Goal: Task Accomplishment & Management: Complete application form

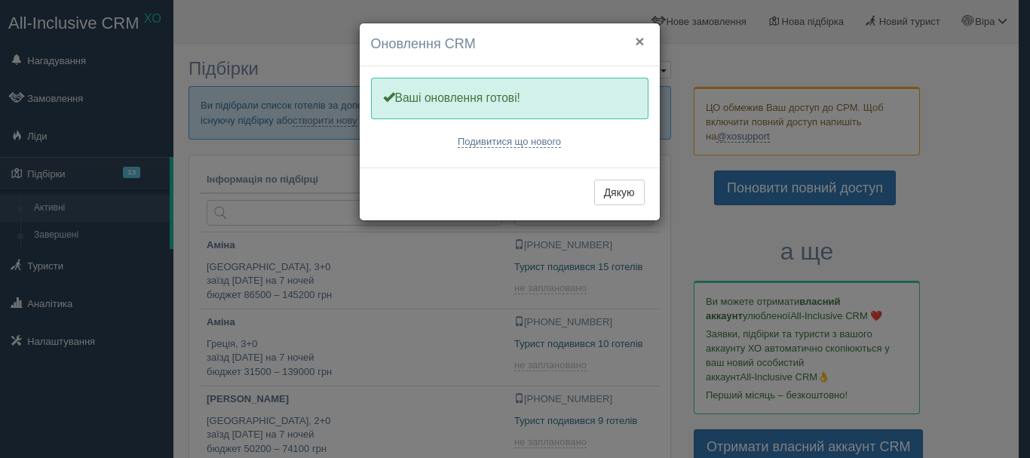
click at [641, 41] on button "×" at bounding box center [639, 41] width 9 height 16
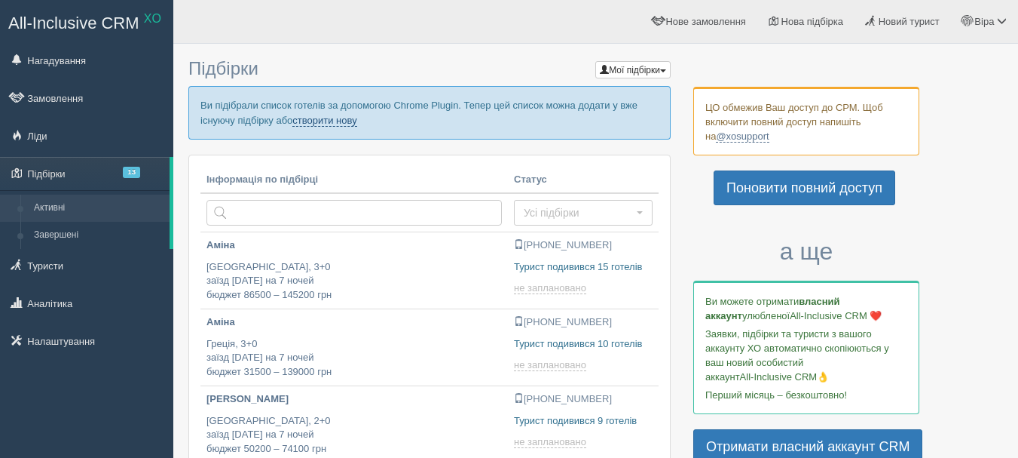
click at [348, 118] on link "створити нову" at bounding box center [324, 121] width 64 height 12
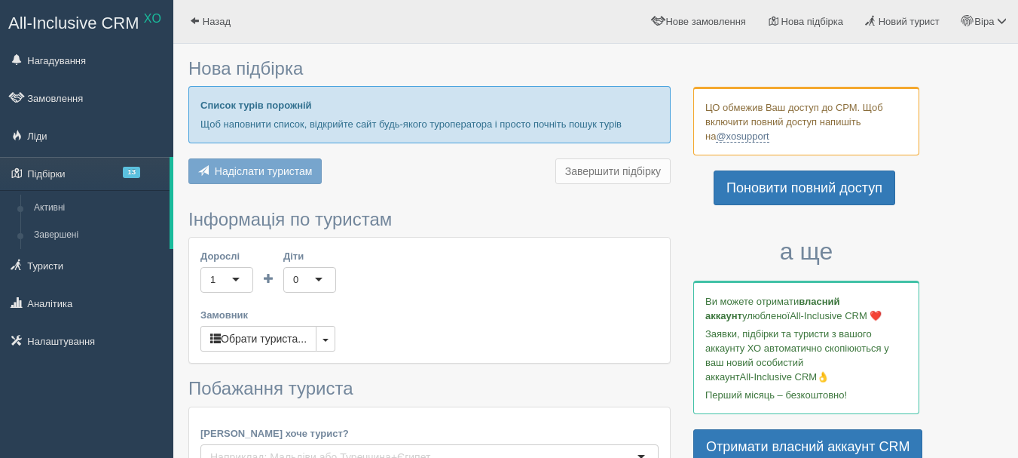
type input "10"
type input "1000"
type input "82500"
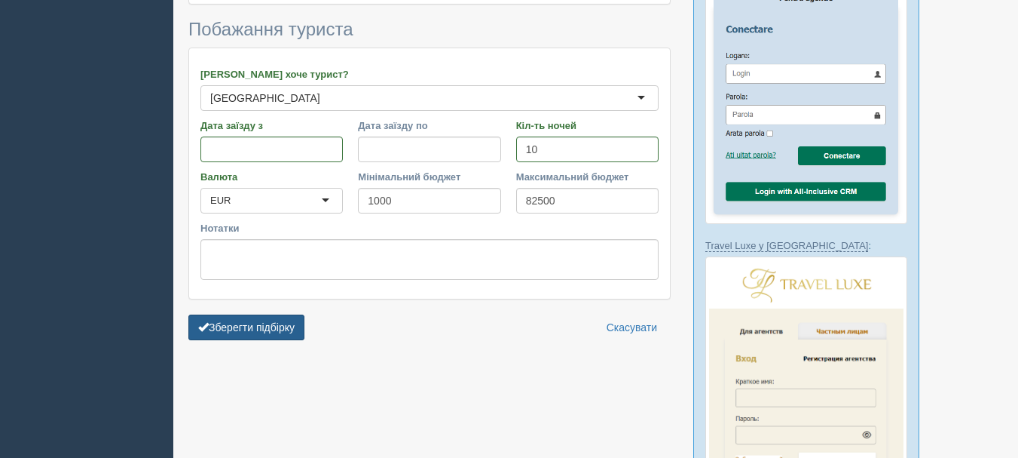
click at [262, 314] on button "Зберегти підбірку" at bounding box center [246, 327] width 116 height 26
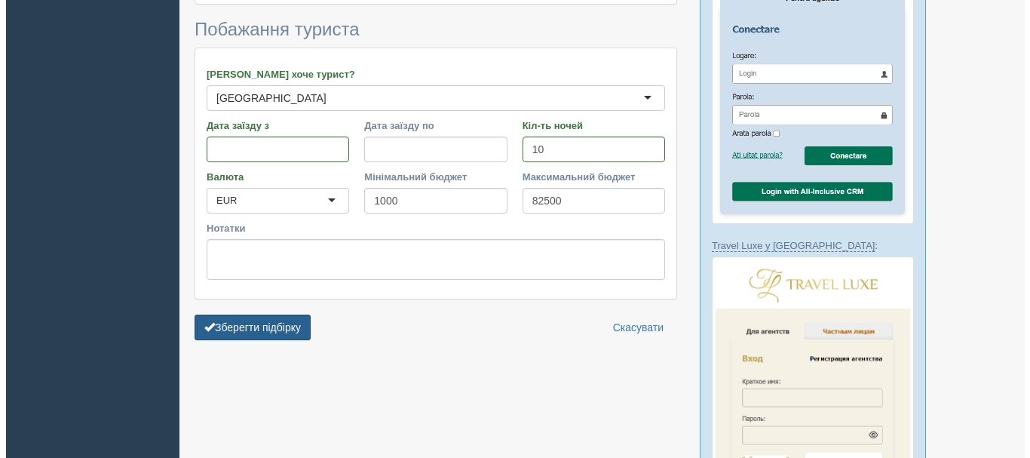
scroll to position [974, 0]
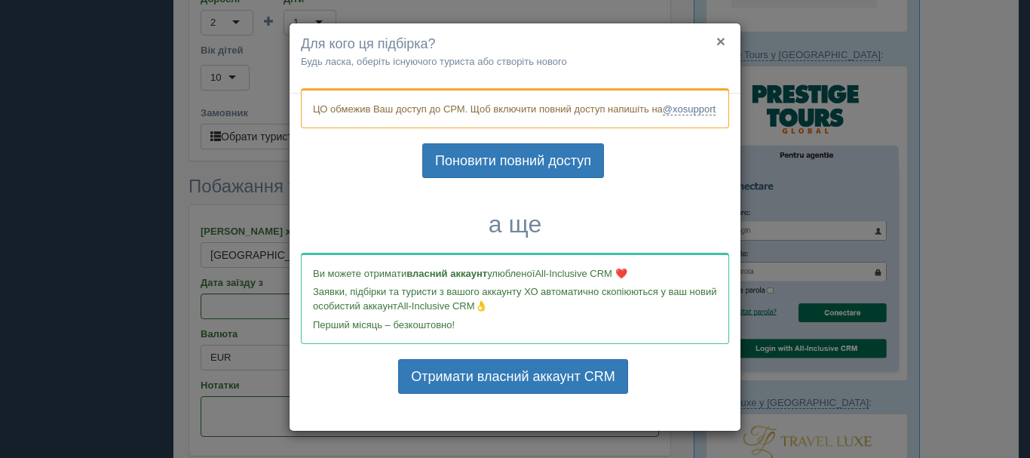
click at [716, 37] on button "×" at bounding box center [720, 41] width 9 height 16
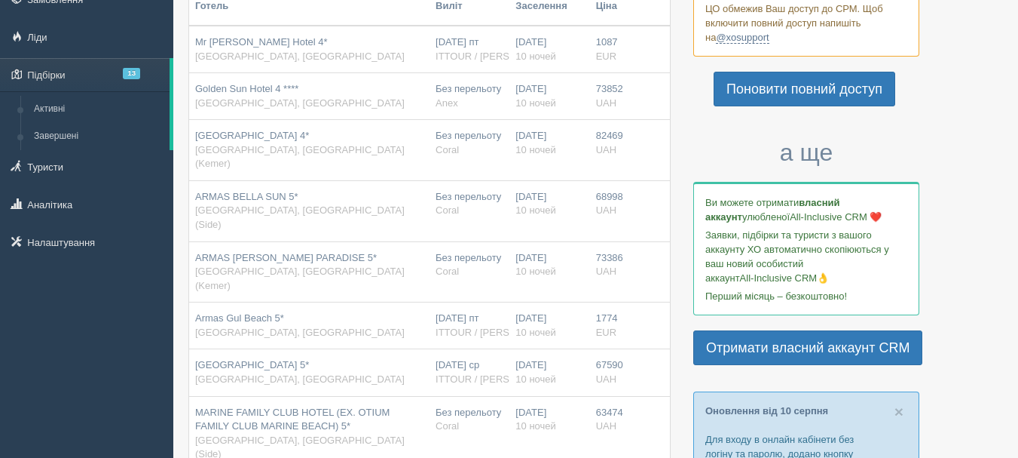
scroll to position [0, 0]
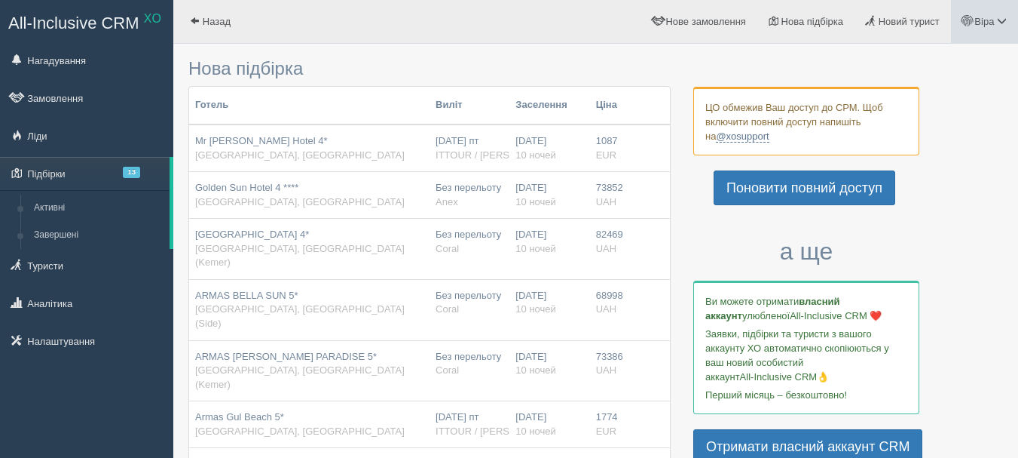
click at [993, 31] on link "Віра" at bounding box center [984, 21] width 67 height 43
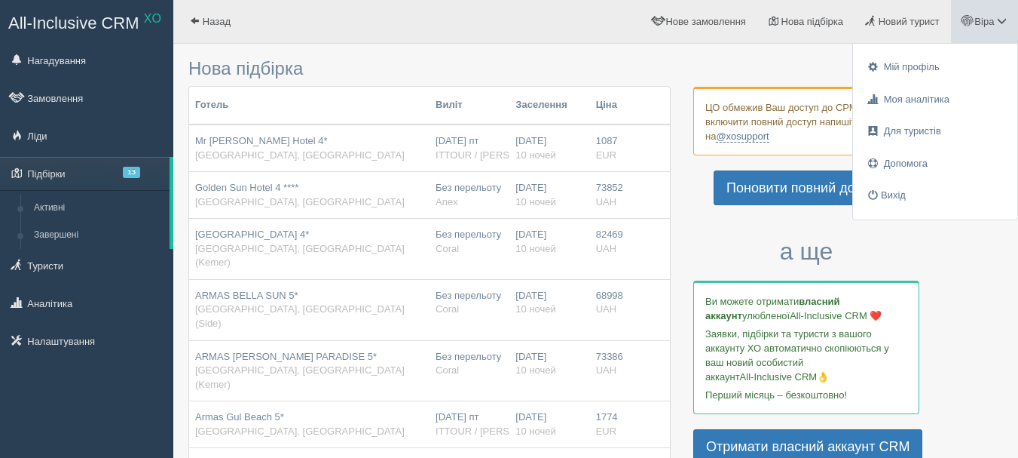
click at [914, 248] on h3 "а ще" at bounding box center [807, 251] width 226 height 26
